Goal: Task Accomplishment & Management: Complete application form

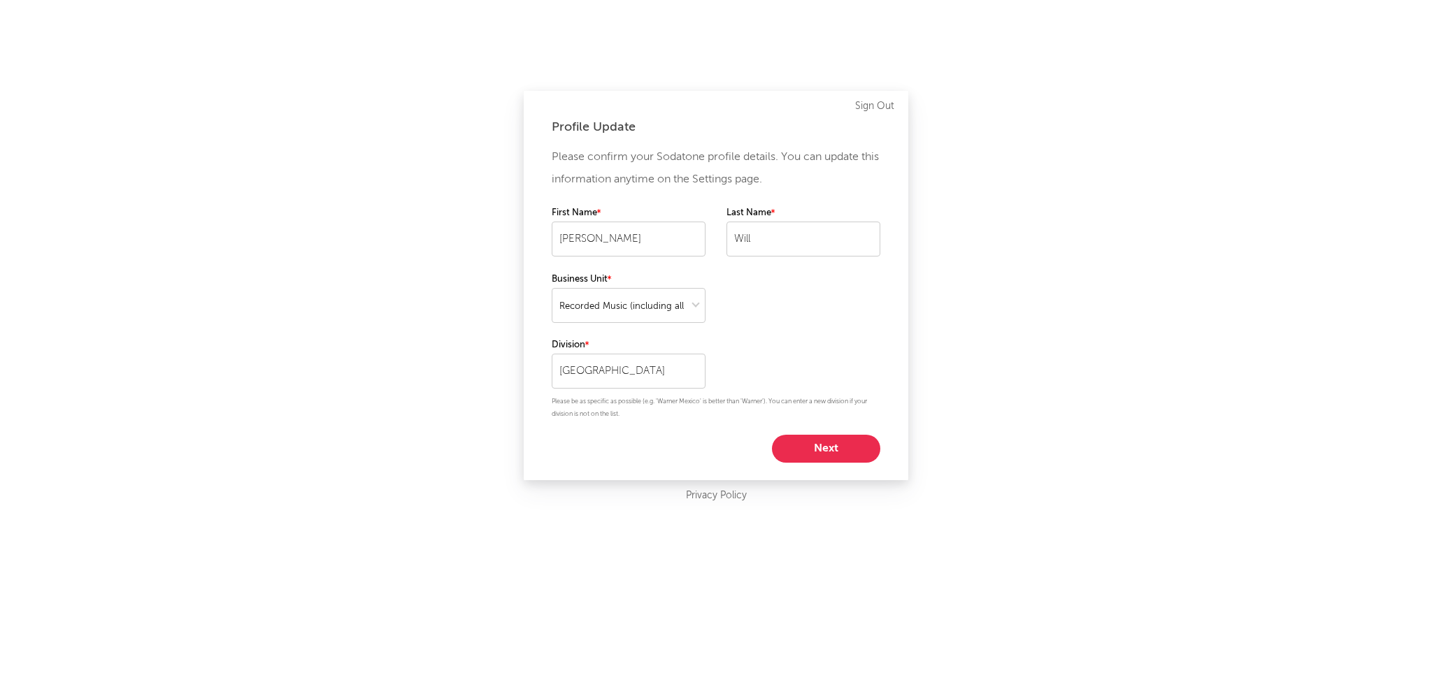
select select "recorded_music"
click at [821, 446] on button "Next" at bounding box center [826, 449] width 108 height 28
select select "other"
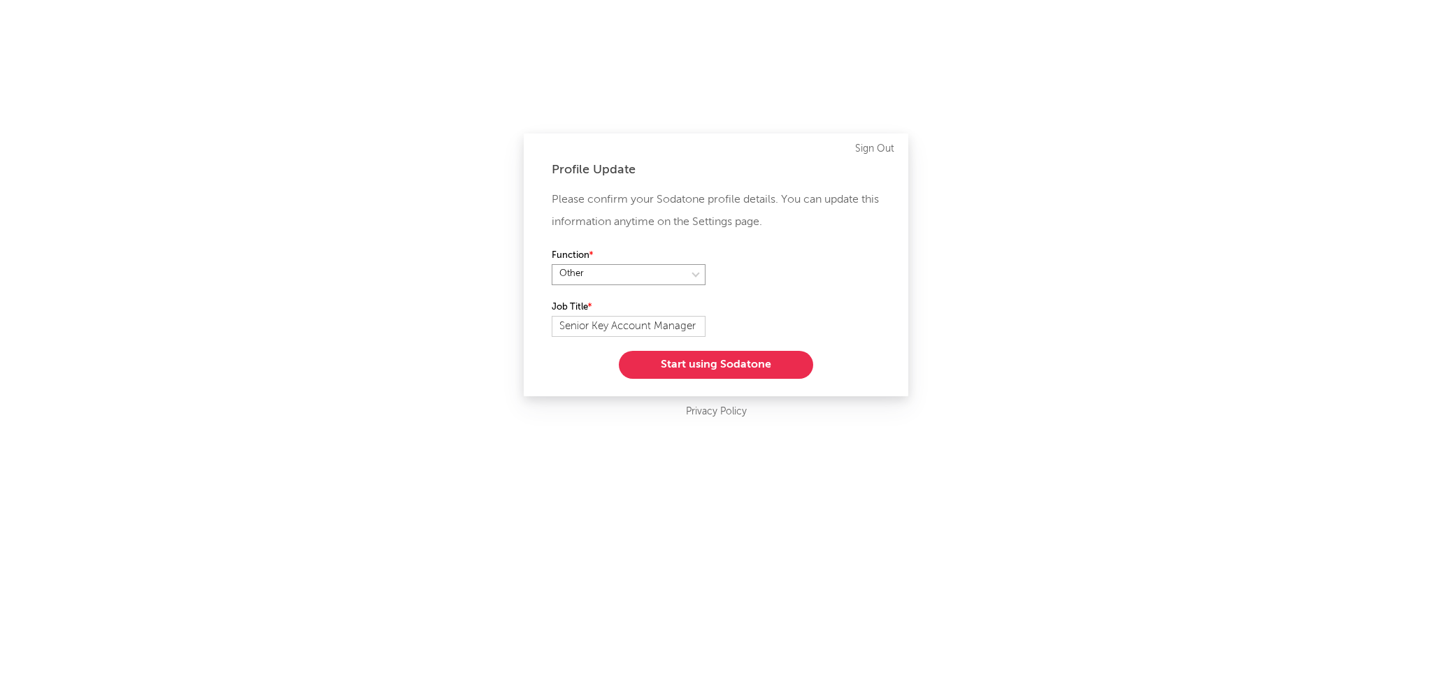
click at [652, 271] on select at bounding box center [629, 274] width 154 height 21
click at [733, 365] on button "Start using Sodatone" at bounding box center [716, 365] width 194 height 28
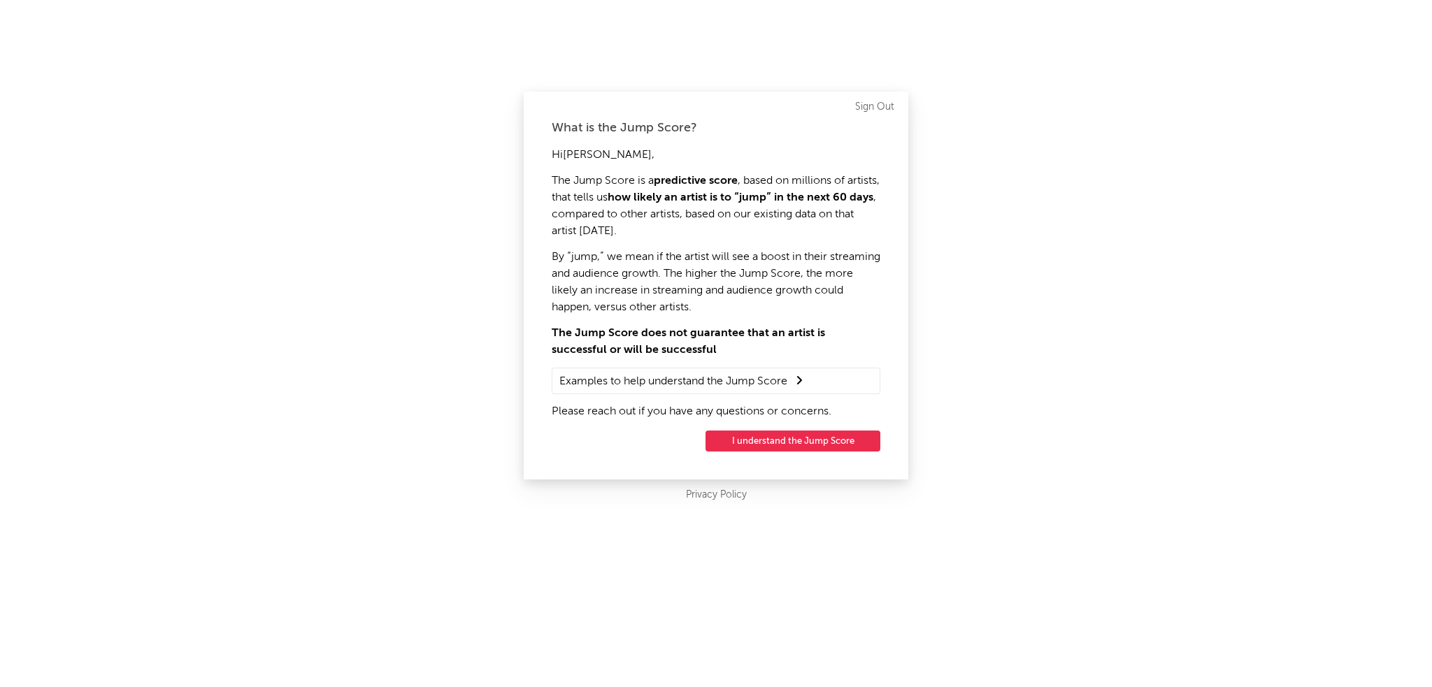
click at [803, 436] on button "I understand the Jump Score" at bounding box center [792, 441] width 175 height 21
